Goal: Information Seeking & Learning: Learn about a topic

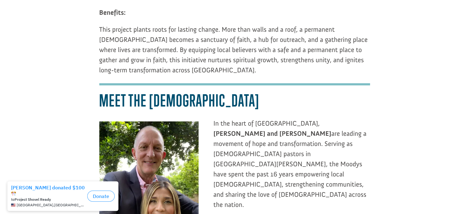
scroll to position [658, 0]
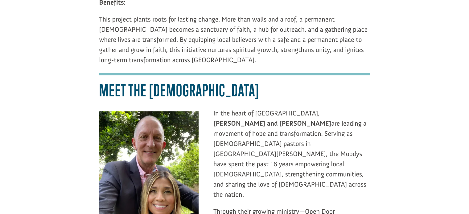
click at [238, 119] on span "are leading a movement of hope and transformation. Serving as [DEMOGRAPHIC_DATA…" at bounding box center [289, 159] width 153 height 80
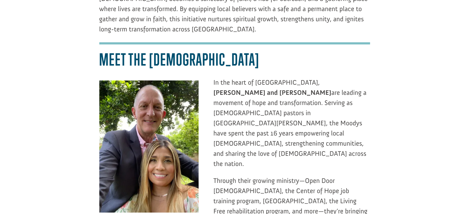
click at [238, 177] on span "Through their growing ministry—Open Door [DEMOGRAPHIC_DATA], the Center of Hope…" at bounding box center [290, 201] width 154 height 49
drag, startPoint x: 239, startPoint y: 115, endPoint x: 234, endPoint y: 106, distance: 10.4
click at [238, 176] on p "Through their growing ministry—Open Door [DEMOGRAPHIC_DATA], the Center of Hope…" at bounding box center [291, 205] width 156 height 58
click at [229, 177] on span "Through their growing ministry—Open Door [DEMOGRAPHIC_DATA], the Center of Hope…" at bounding box center [290, 201] width 154 height 49
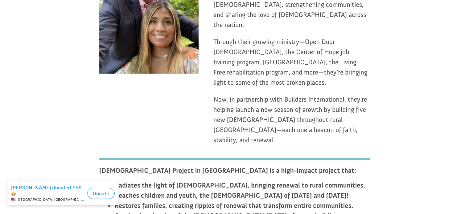
scroll to position [843, 0]
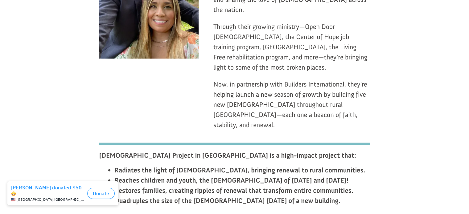
click at [210, 187] on b "Restores families, creating ripples of renewal that transform entire communitie…" at bounding box center [234, 191] width 239 height 8
click at [208, 176] on b "Reaches children and youth, the [DEMOGRAPHIC_DATA] of [DATE] and [DATE]!" at bounding box center [232, 180] width 234 height 8
click at [201, 197] on b "Quadruples the size of the [DEMOGRAPHIC_DATA] [DATE] of a new building." at bounding box center [228, 201] width 226 height 8
click at [191, 176] on b "Reaches children and youth, the [DEMOGRAPHIC_DATA] of [DATE] and [DATE]!" at bounding box center [232, 180] width 234 height 8
click at [193, 187] on b "Restores families, creating ripples of renewal that transform entire communitie…" at bounding box center [234, 191] width 239 height 8
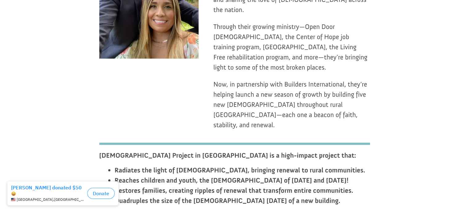
click at [190, 166] on b "Radiates the light of [DEMOGRAPHIC_DATA], bringing renewal to rural communities." at bounding box center [240, 170] width 250 height 8
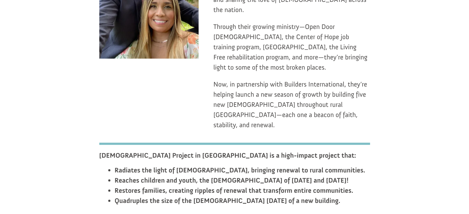
click at [186, 186] on li "Restores families, creating ripples of renewal that transform entire communitie…" at bounding box center [242, 191] width 255 height 10
click at [189, 176] on b "Reaches children and youth, the [DEMOGRAPHIC_DATA] of [DATE] and [DATE]!" at bounding box center [232, 180] width 234 height 8
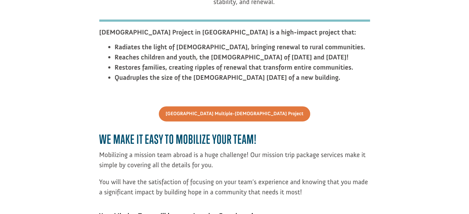
click at [190, 178] on span "You will have the satisfaction of focusing on your team’s experience and knowin…" at bounding box center [233, 187] width 269 height 19
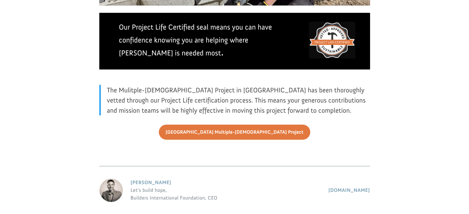
scroll to position [1429, 0]
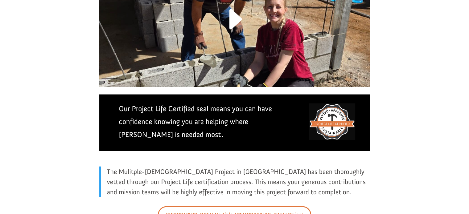
click at [227, 207] on link "[GEOGRAPHIC_DATA] Multiple-[DEMOGRAPHIC_DATA] Project" at bounding box center [234, 215] width 153 height 17
